Goal: Transaction & Acquisition: Purchase product/service

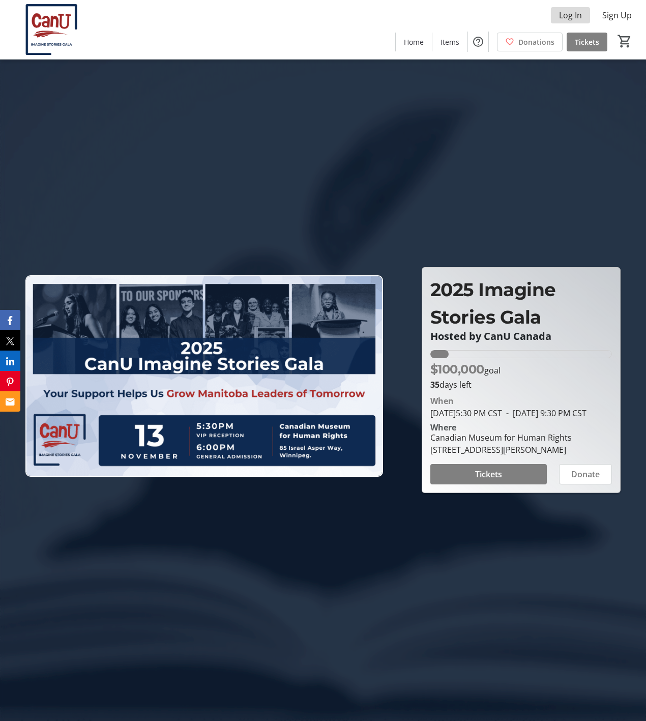
click at [574, 15] on span "Log In" at bounding box center [570, 15] width 23 height 12
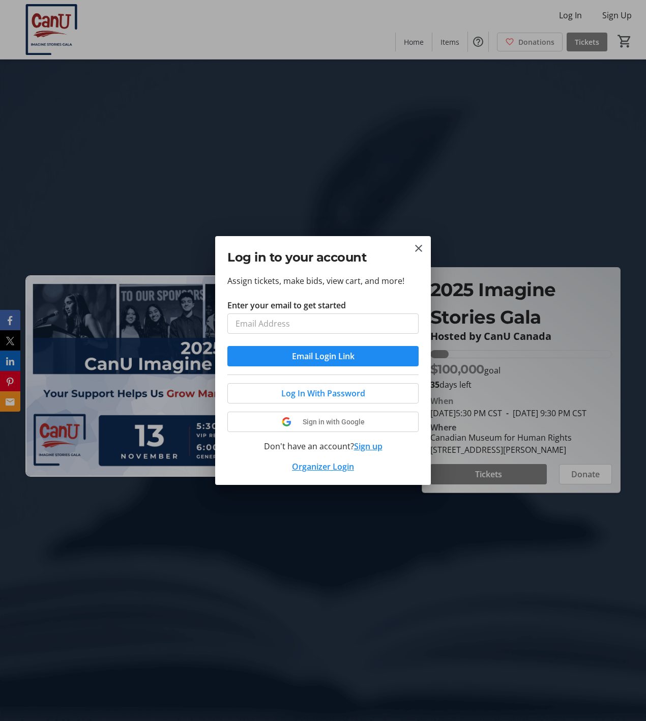
click at [360, 330] on input "Enter your email to get started" at bounding box center [323, 324] width 191 height 20
type input "[EMAIL_ADDRESS][DOMAIN_NAME]"
click at [326, 354] on span "Email Login Link" at bounding box center [323, 356] width 63 height 12
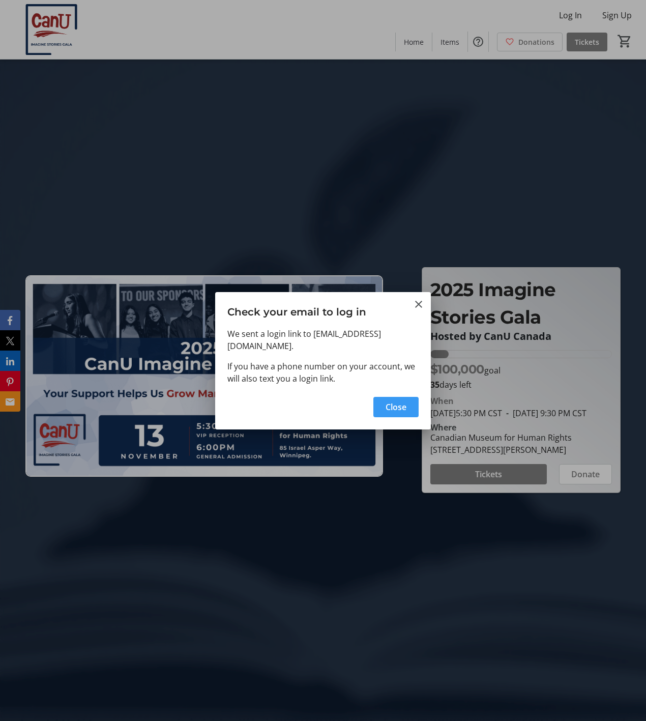
click at [403, 401] on span "Close" at bounding box center [396, 407] width 21 height 12
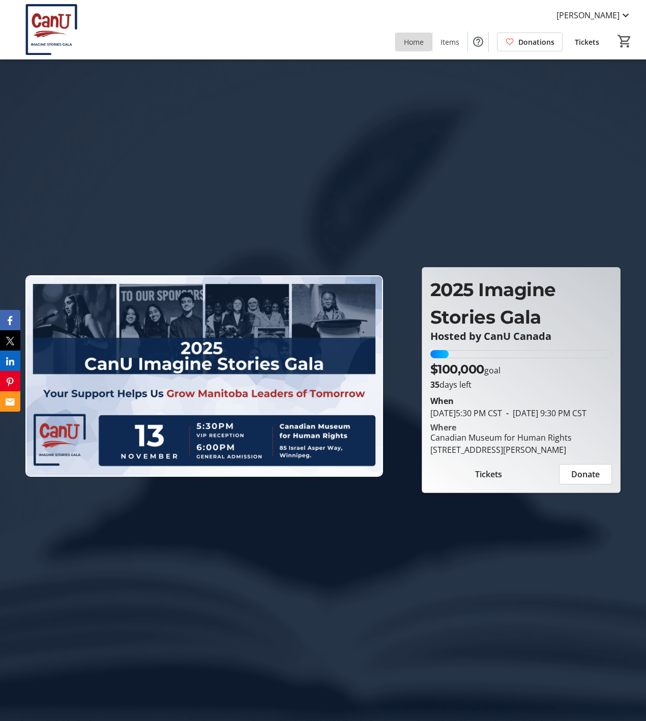
click at [416, 42] on span "Home" at bounding box center [414, 42] width 20 height 11
click at [455, 39] on span "Items" at bounding box center [450, 42] width 19 height 11
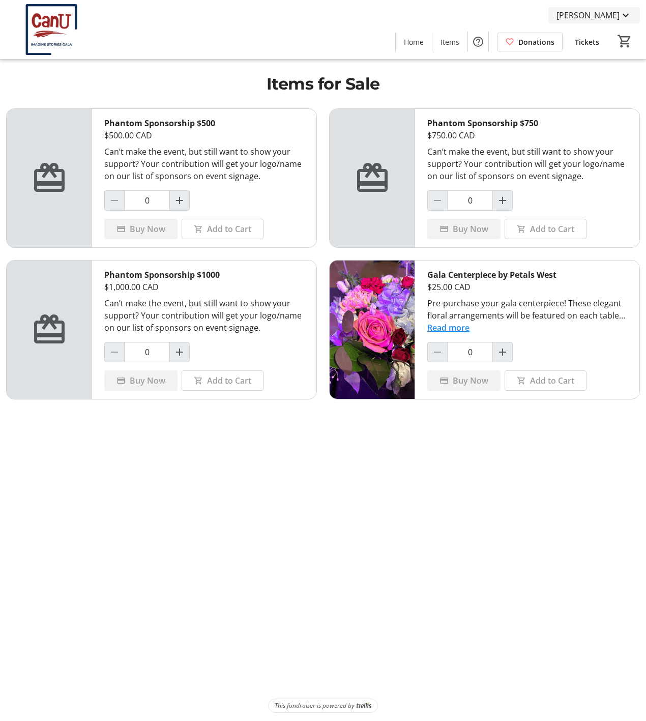
click at [622, 17] on mat-icon at bounding box center [626, 15] width 12 height 12
click at [216, 34] on div at bounding box center [323, 360] width 646 height 721
click at [65, 29] on img at bounding box center [51, 29] width 91 height 51
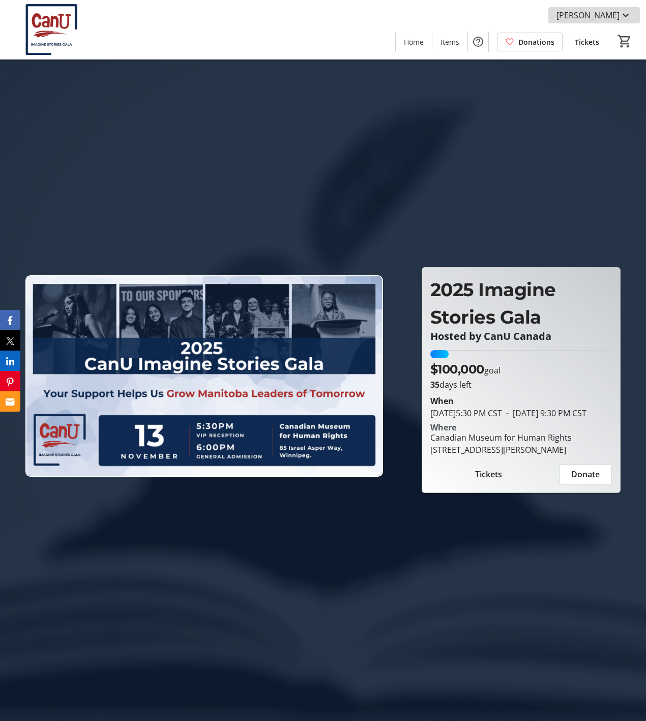
click at [624, 15] on mat-icon at bounding box center [626, 15] width 12 height 12
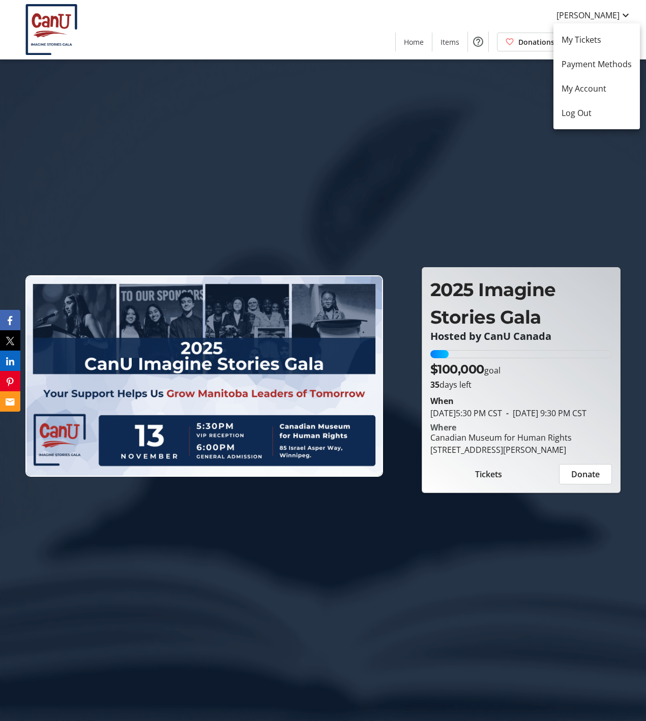
click at [430, 130] on div at bounding box center [323, 360] width 646 height 721
